Goal: Information Seeking & Learning: Learn about a topic

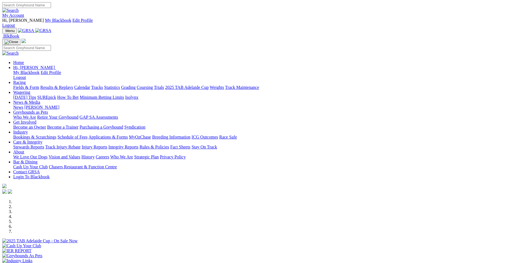
scroll to position [138, 0]
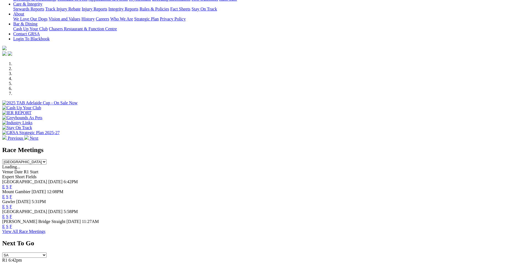
click at [12, 224] on link "F" at bounding box center [11, 226] width 2 height 5
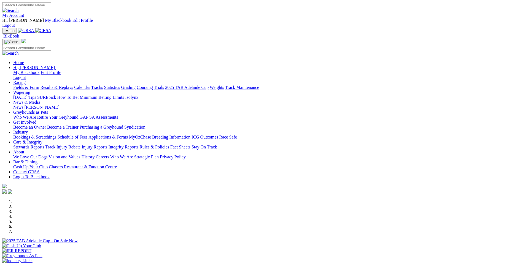
scroll to position [138, 0]
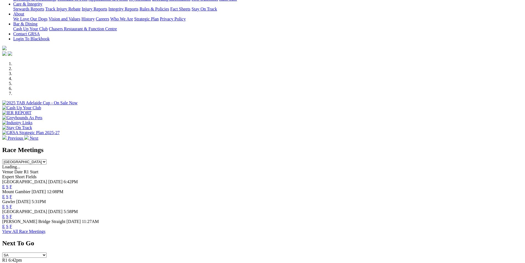
click at [12, 204] on link "F" at bounding box center [11, 206] width 2 height 5
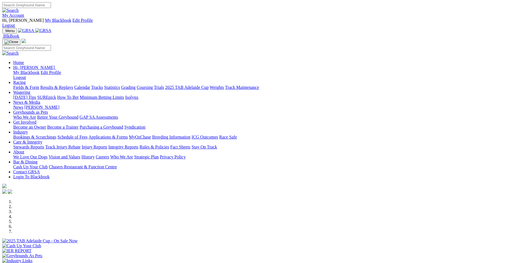
scroll to position [138, 0]
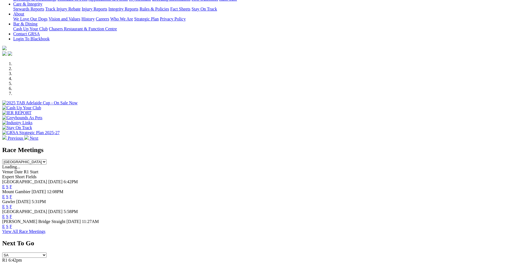
click at [12, 184] on link "F" at bounding box center [11, 186] width 2 height 5
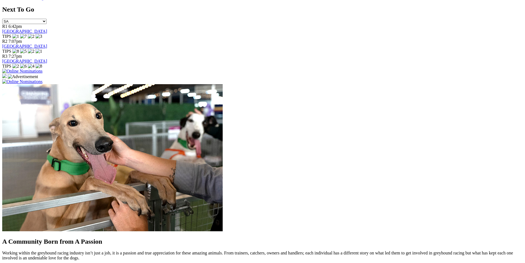
scroll to position [413, 0]
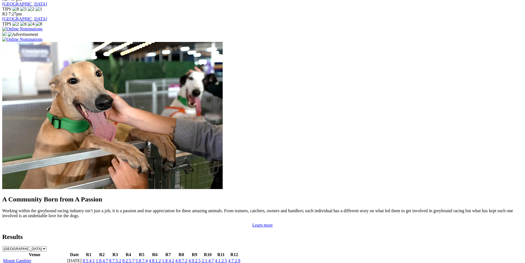
click at [51, 262] on link "Murray Bridge" at bounding box center [27, 266] width 48 height 5
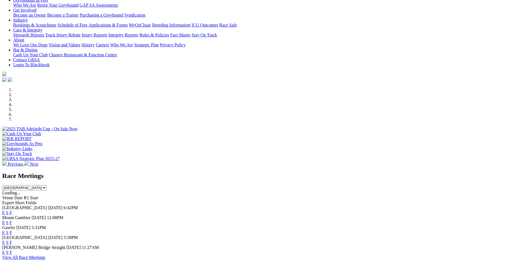
scroll to position [110, 0]
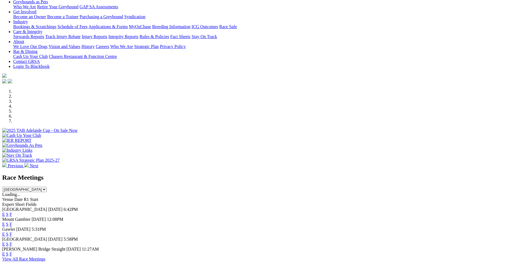
click at [12, 251] on link "F" at bounding box center [11, 253] width 2 height 5
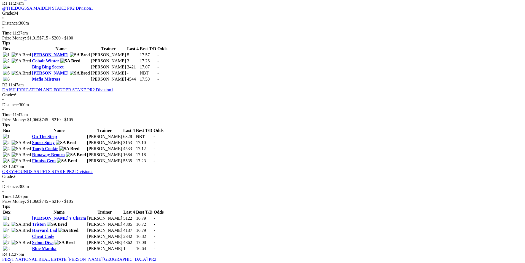
scroll to position [303, 0]
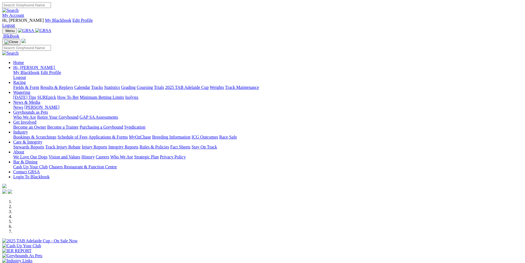
scroll to position [110, 0]
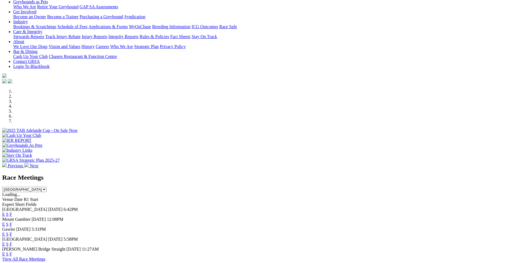
click at [12, 212] on link "F" at bounding box center [11, 214] width 2 height 5
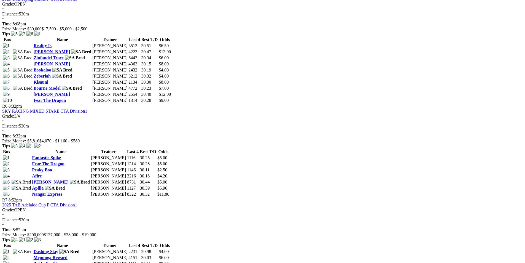
scroll to position [827, 0]
